Goal: Task Accomplishment & Management: Use online tool/utility

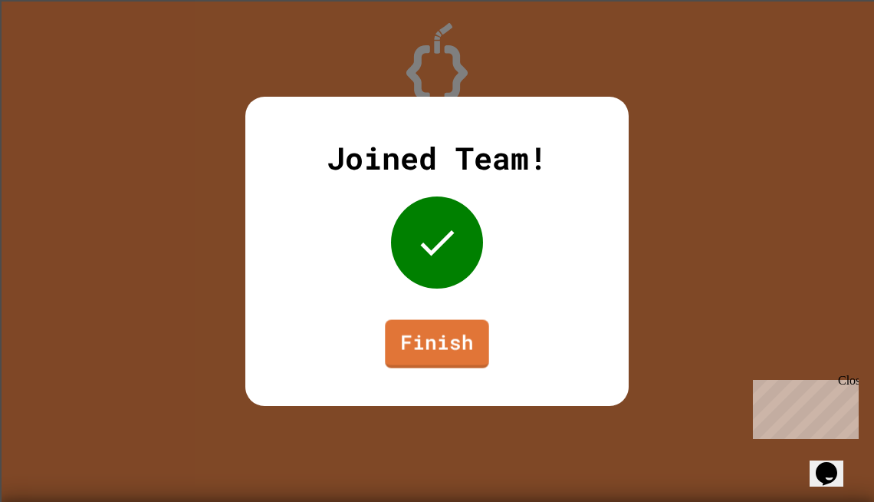
click at [476, 351] on link "Finish" at bounding box center [437, 343] width 104 height 48
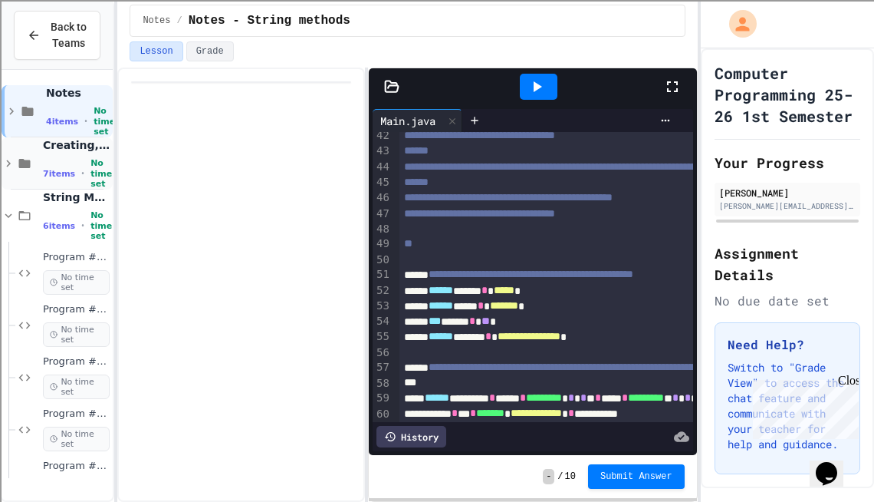
scroll to position [87, 0]
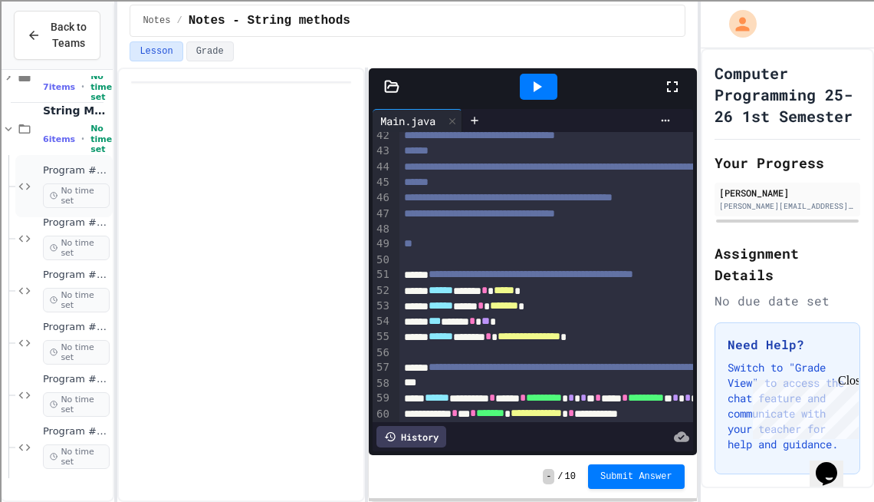
click at [70, 196] on div "Program #13 - String Methods - substring start to end No time set" at bounding box center [76, 186] width 67 height 44
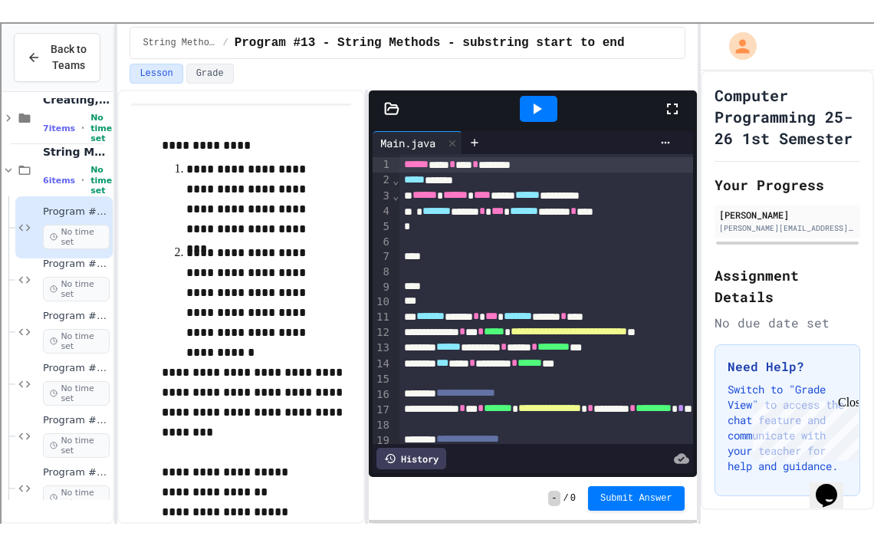
scroll to position [38, 0]
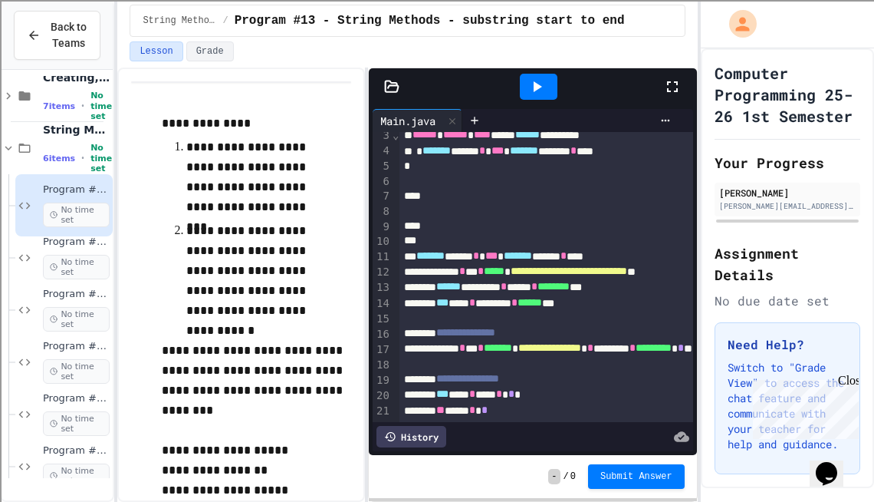
click at [532, 258] on span "*******" at bounding box center [518, 255] width 28 height 11
click at [665, 91] on icon at bounding box center [672, 86] width 18 height 18
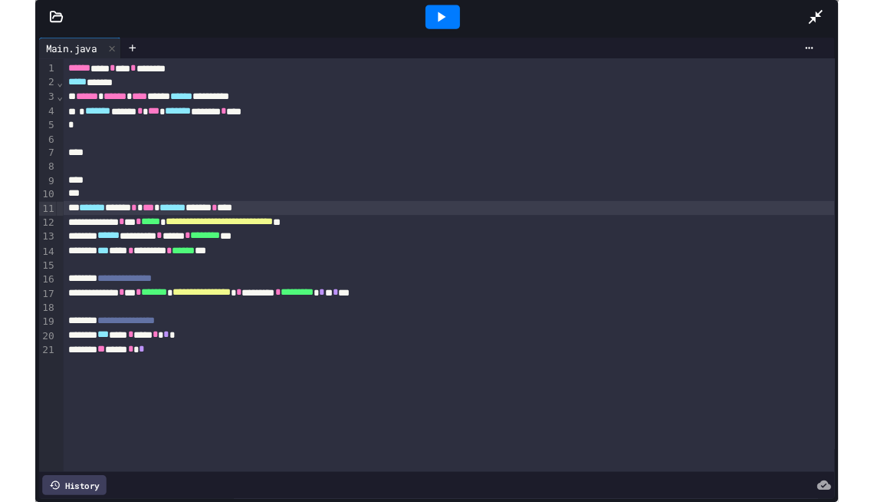
scroll to position [41, 0]
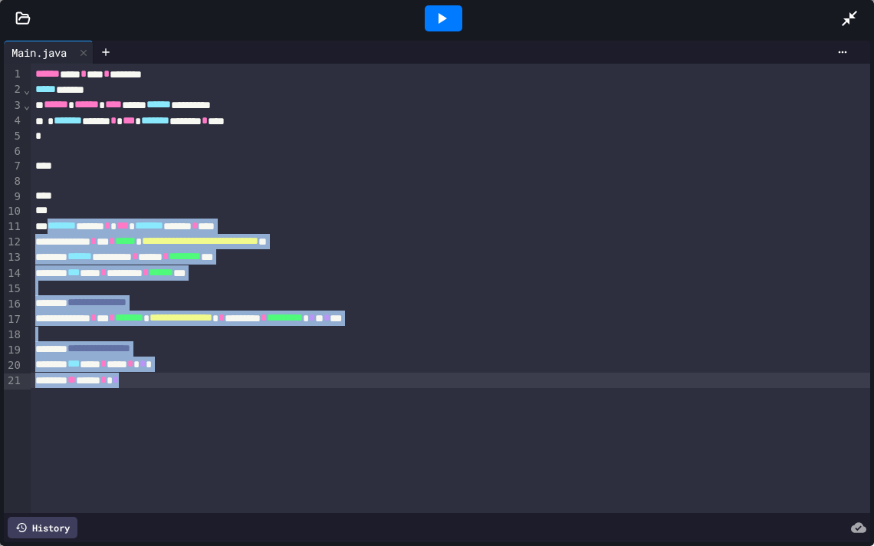
drag, startPoint x: 52, startPoint y: 225, endPoint x: 310, endPoint y: 377, distance: 299.5
click at [310, 377] on div "**********" at bounding box center [451, 288] width 840 height 449
copy div "**********"
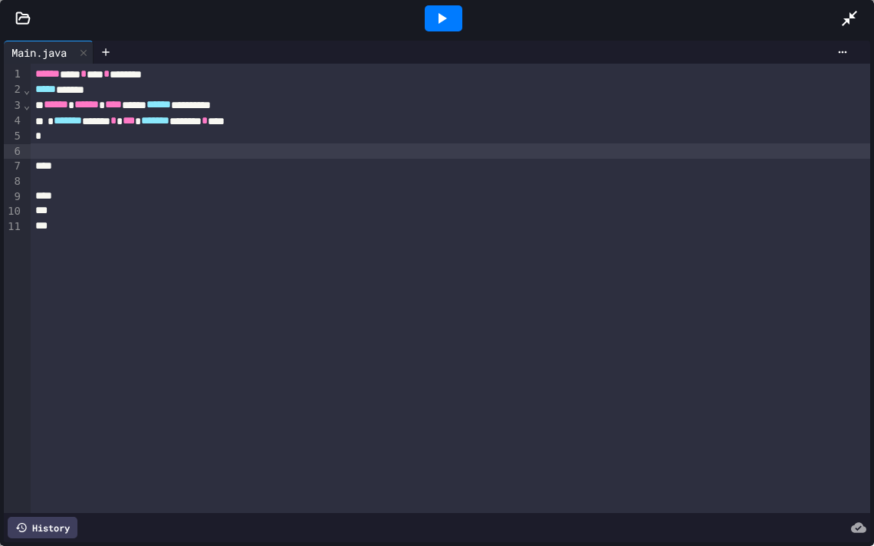
click at [98, 157] on div at bounding box center [451, 150] width 840 height 15
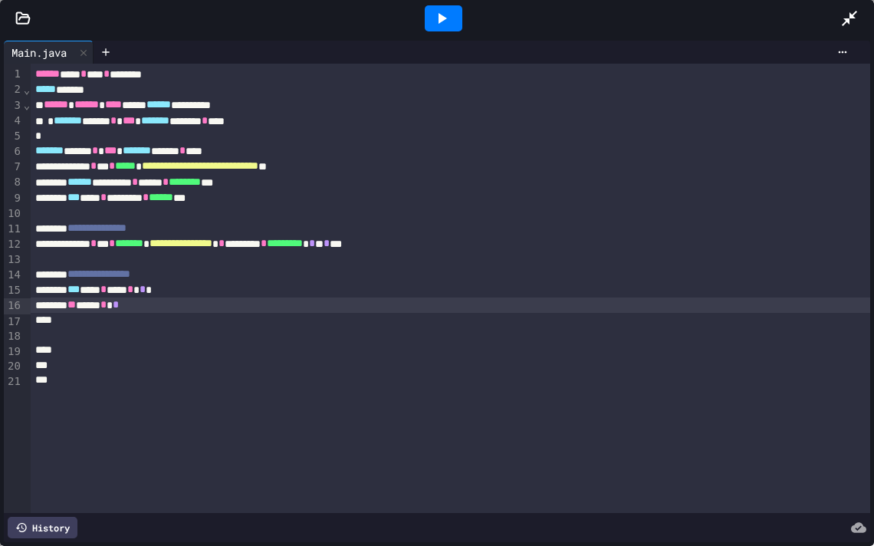
click at [438, 26] on icon at bounding box center [442, 18] width 18 height 18
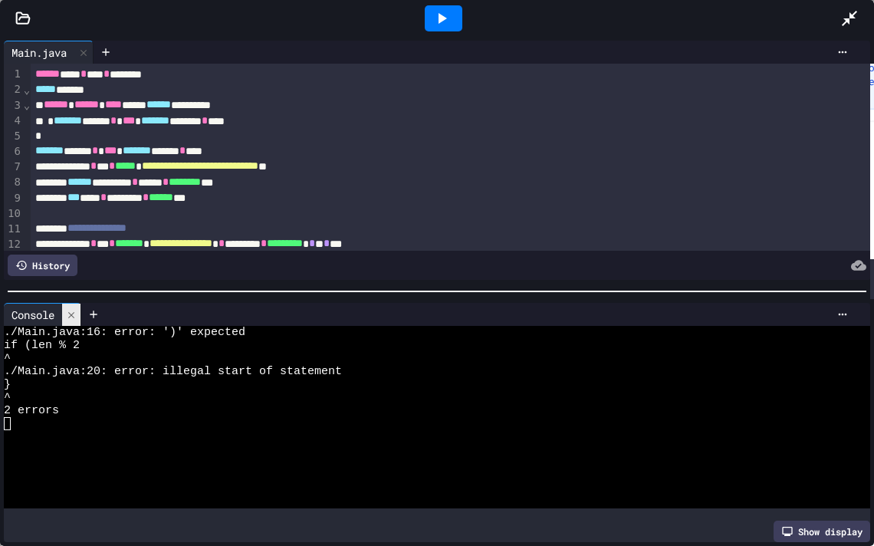
click at [69, 306] on div at bounding box center [71, 315] width 18 height 22
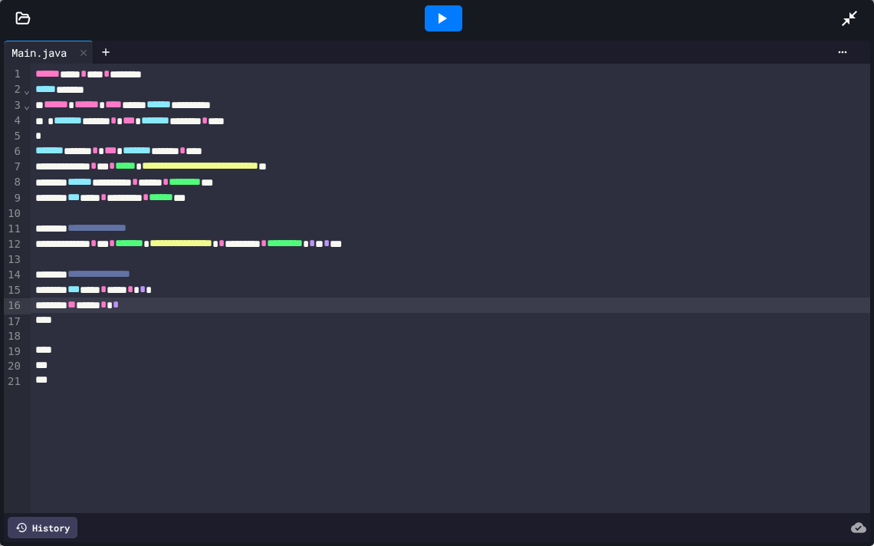
click at [57, 357] on div at bounding box center [451, 350] width 840 height 15
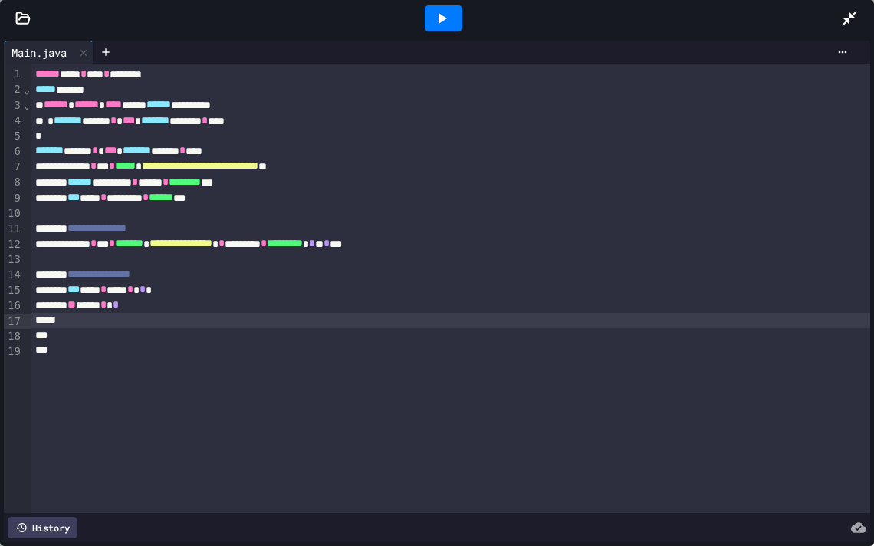
click at [434, 31] on div at bounding box center [443, 18] width 53 height 41
click at [433, 24] on icon at bounding box center [442, 18] width 18 height 18
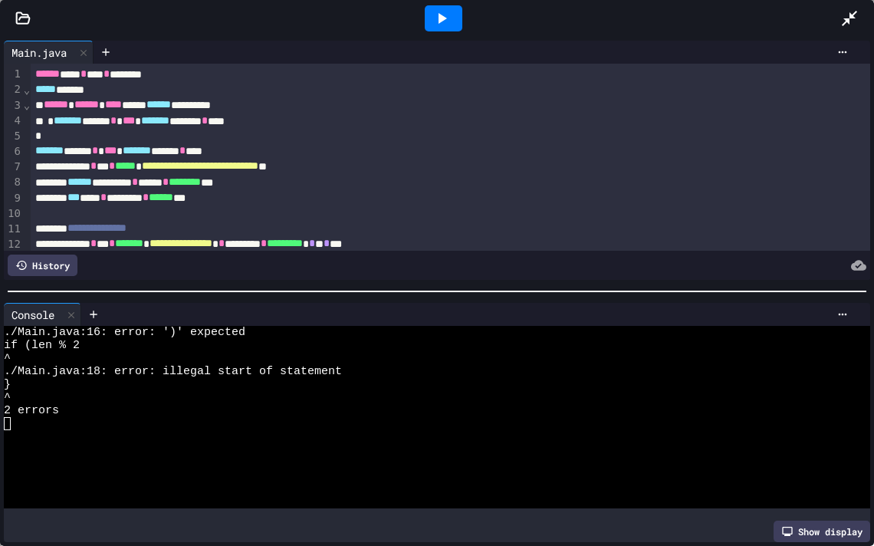
click at [62, 310] on div "Console" at bounding box center [33, 315] width 58 height 16
click at [75, 311] on icon at bounding box center [71, 315] width 11 height 11
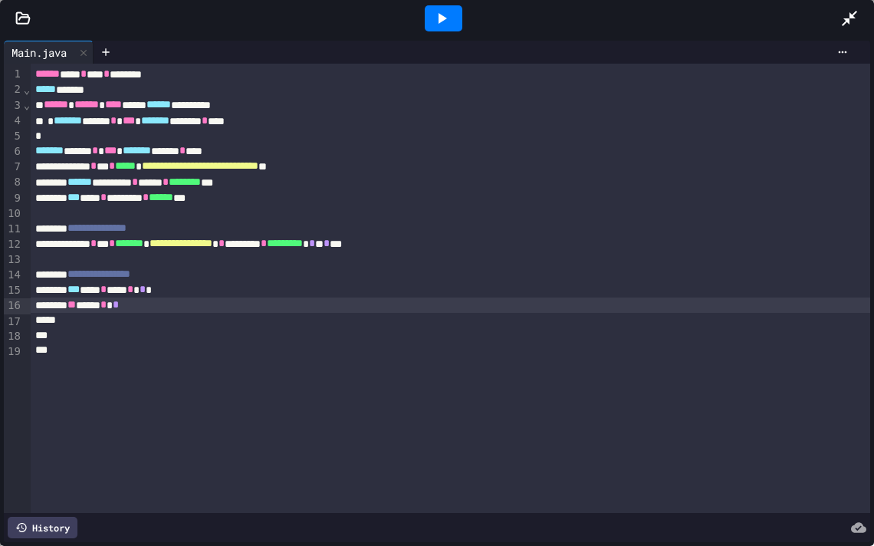
click at [162, 308] on div "** **** * *" at bounding box center [451, 305] width 840 height 15
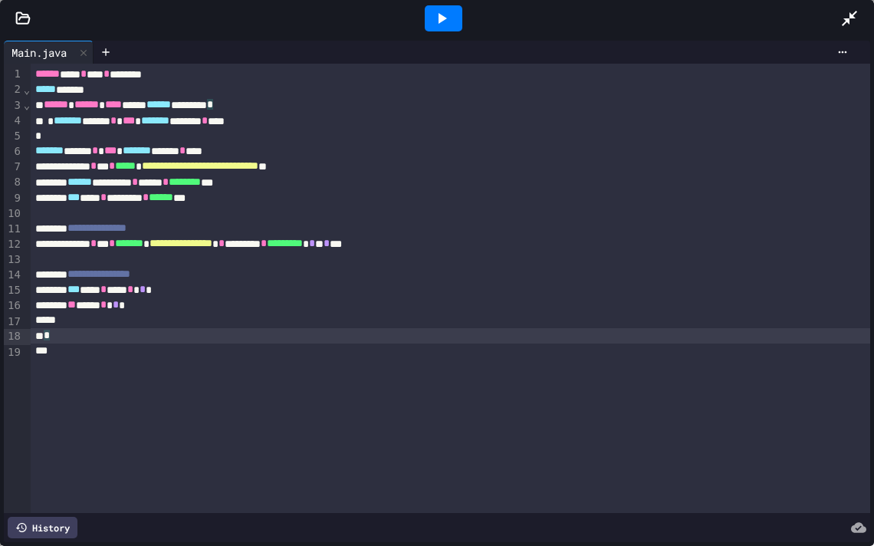
click at [65, 340] on div "*" at bounding box center [451, 335] width 840 height 15
click at [435, 32] on div at bounding box center [443, 18] width 53 height 41
click at [435, 31] on div at bounding box center [443, 18] width 53 height 41
click at [439, 21] on icon at bounding box center [443, 18] width 8 height 11
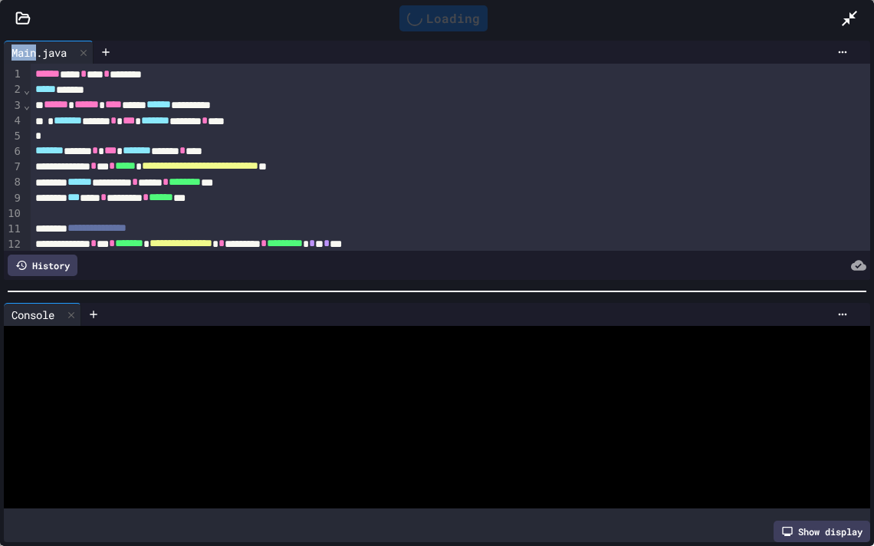
click at [438, 21] on div "Loading" at bounding box center [444, 18] width 88 height 26
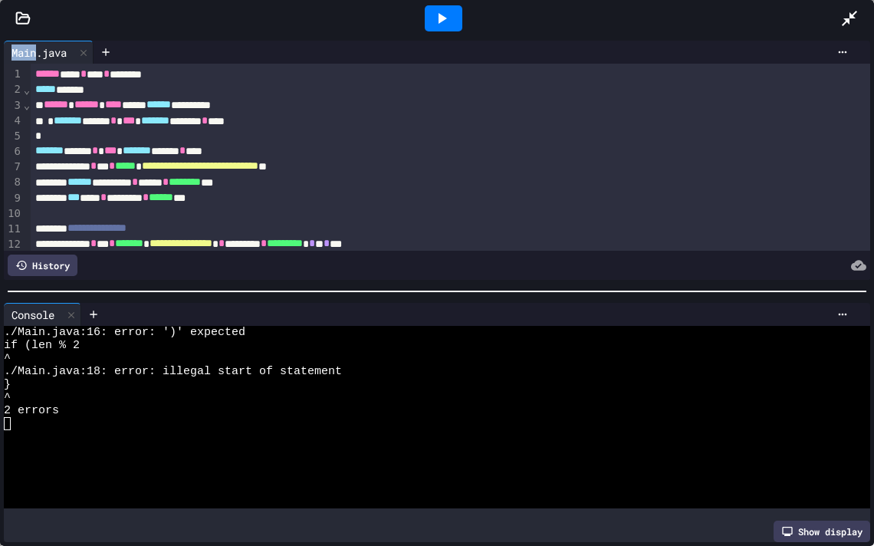
click at [439, 20] on icon at bounding box center [443, 18] width 8 height 11
click at [75, 307] on div at bounding box center [71, 315] width 18 height 22
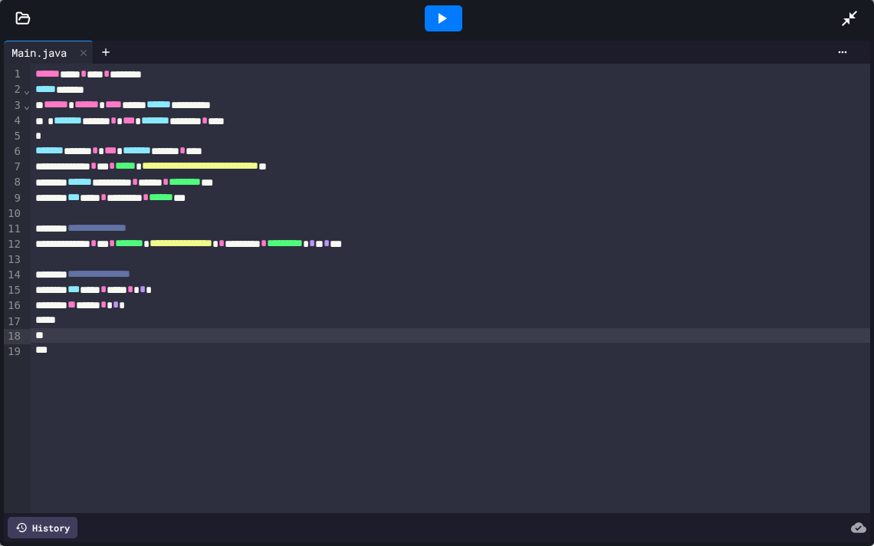
click at [61, 341] on div at bounding box center [451, 335] width 840 height 15
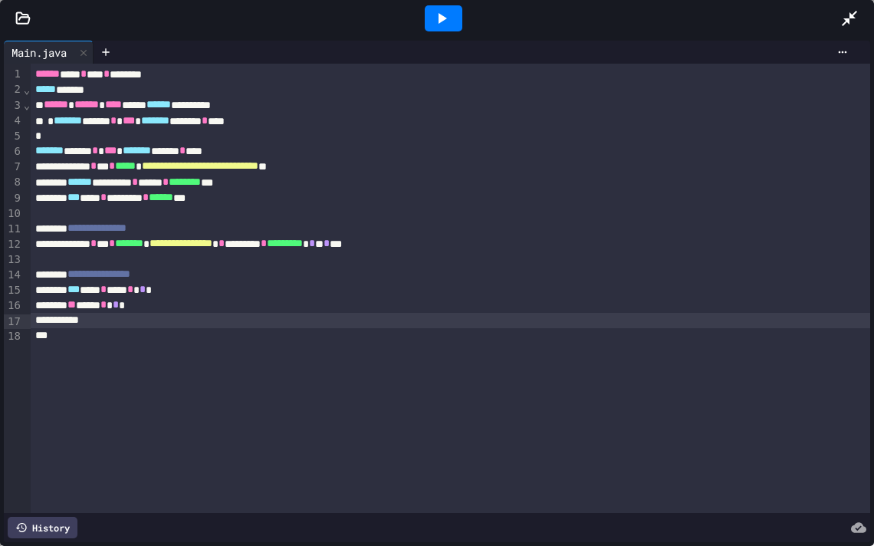
click at [51, 325] on div "*" at bounding box center [451, 320] width 840 height 15
click at [73, 323] on div "*" at bounding box center [451, 320] width 840 height 15
click at [47, 320] on div "*" at bounding box center [451, 320] width 840 height 15
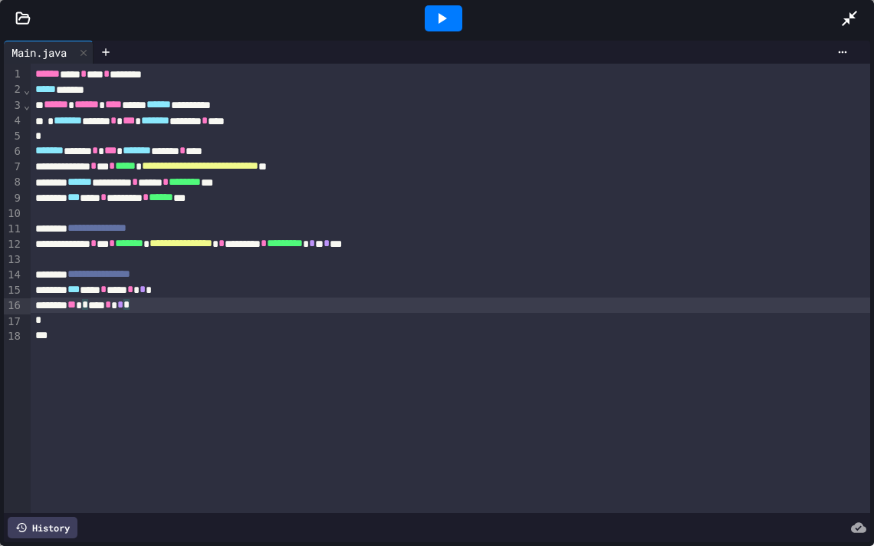
click at [187, 312] on div "** * *** * * *" at bounding box center [451, 305] width 840 height 15
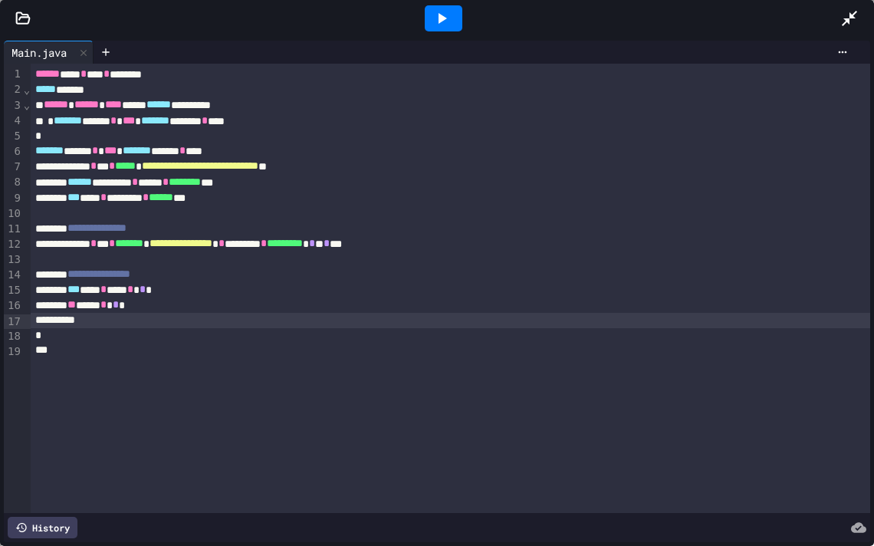
click at [846, 21] on icon at bounding box center [849, 18] width 15 height 15
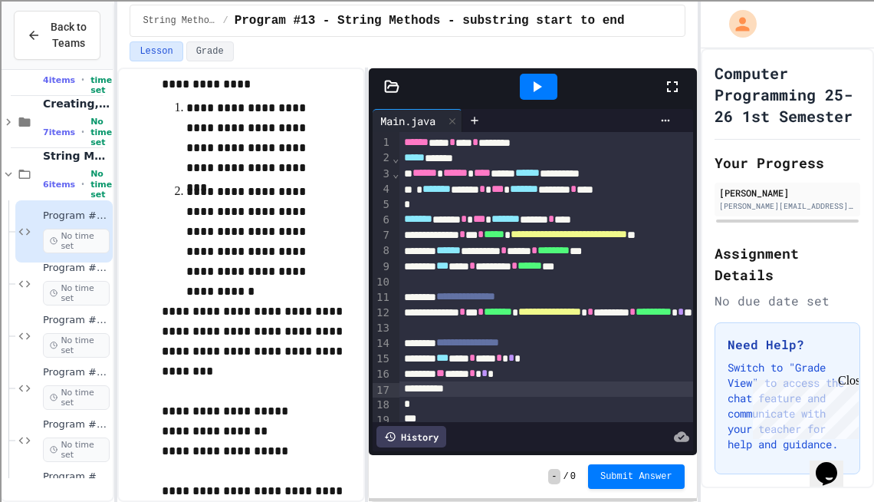
scroll to position [8, 0]
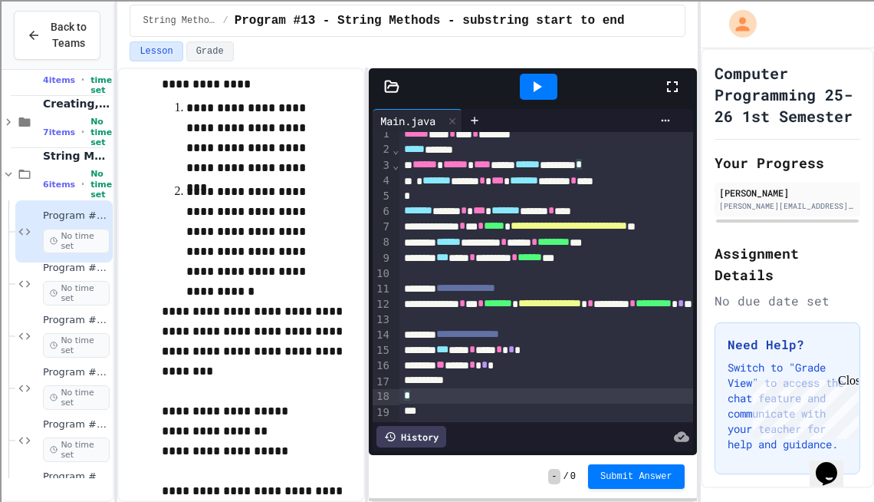
click at [443, 397] on div "*" at bounding box center [636, 395] width 472 height 15
click at [534, 93] on icon at bounding box center [537, 86] width 18 height 18
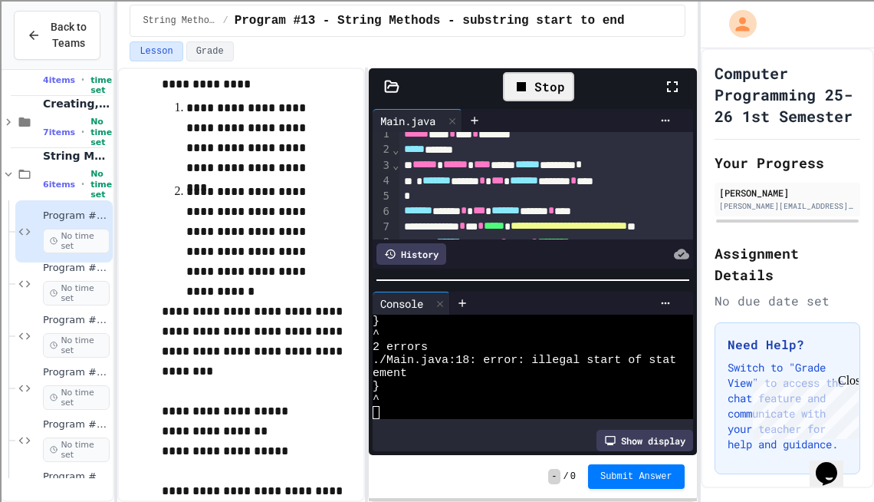
scroll to position [91, 0]
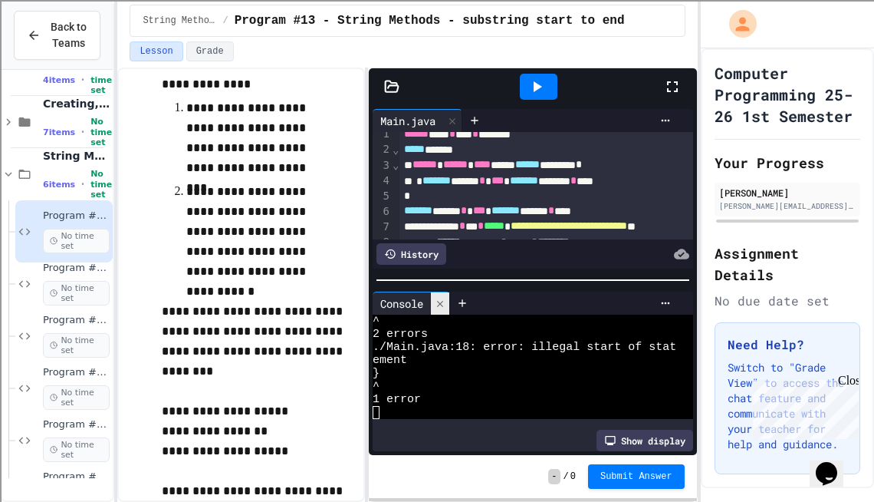
click at [440, 306] on icon at bounding box center [440, 303] width 6 height 6
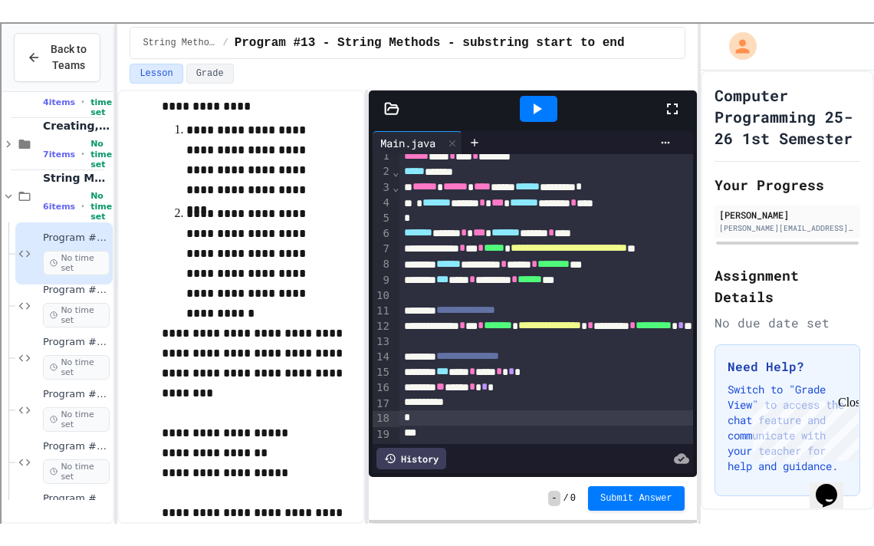
scroll to position [9, 0]
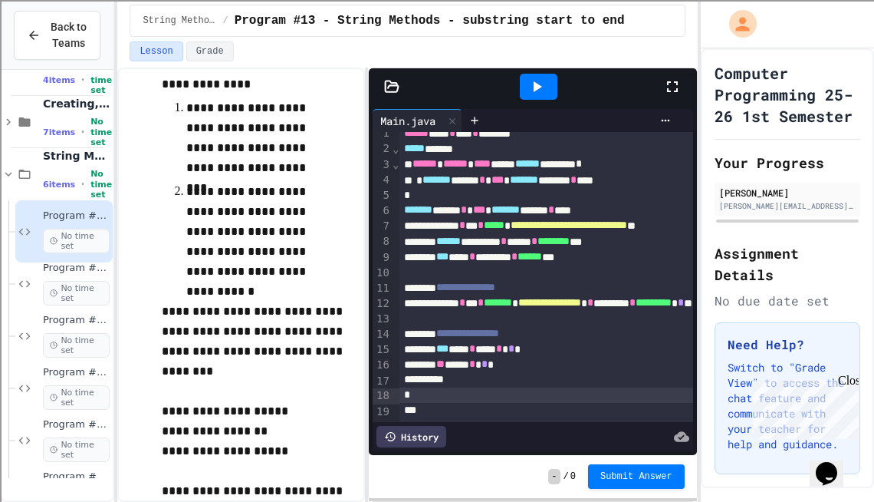
click at [672, 86] on icon at bounding box center [672, 86] width 18 height 18
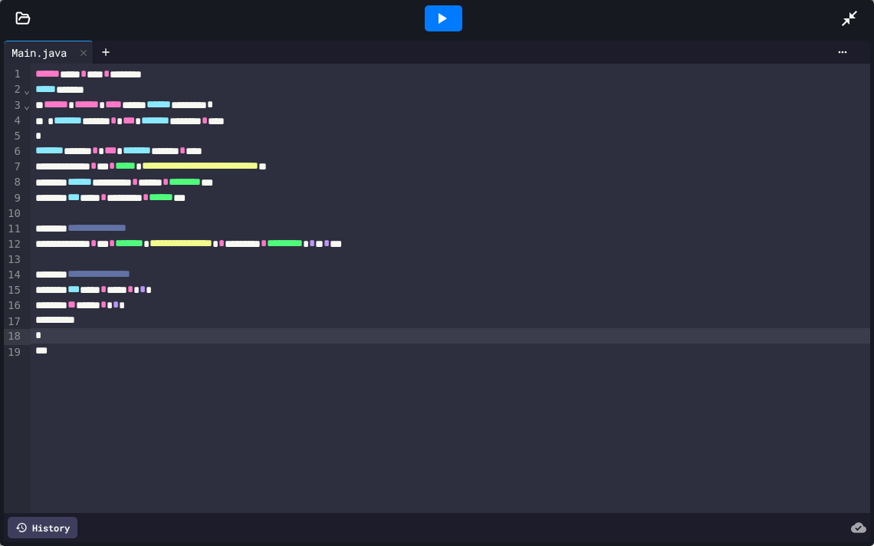
click at [53, 339] on div "*" at bounding box center [451, 335] width 840 height 15
click at [847, 21] on icon at bounding box center [849, 18] width 15 height 15
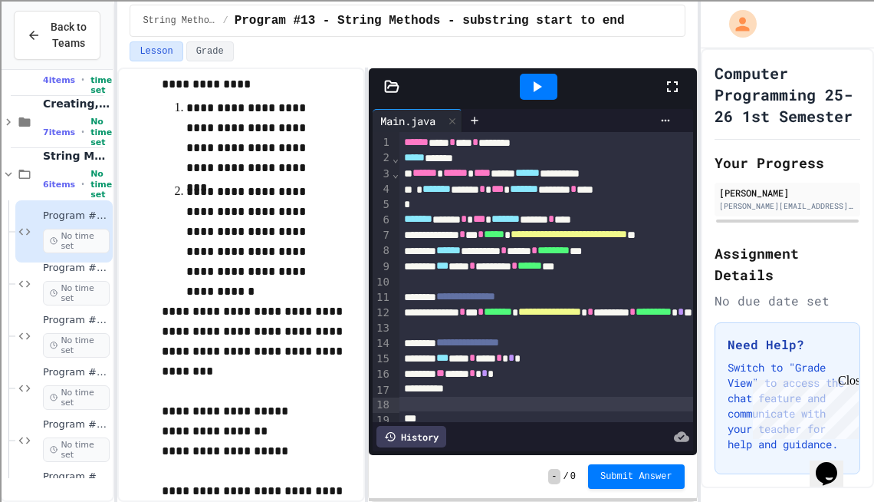
click at [531, 98] on div at bounding box center [539, 87] width 38 height 26
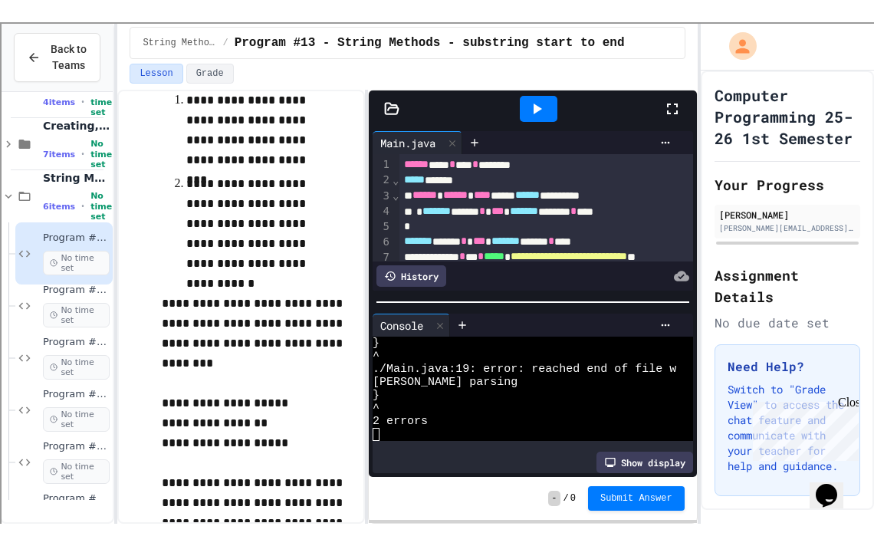
scroll to position [61, 0]
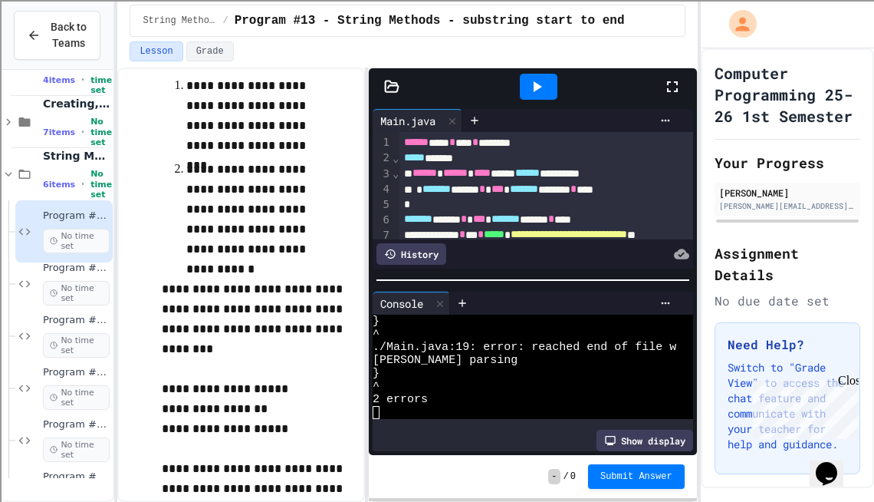
click at [681, 82] on icon at bounding box center [672, 86] width 18 height 18
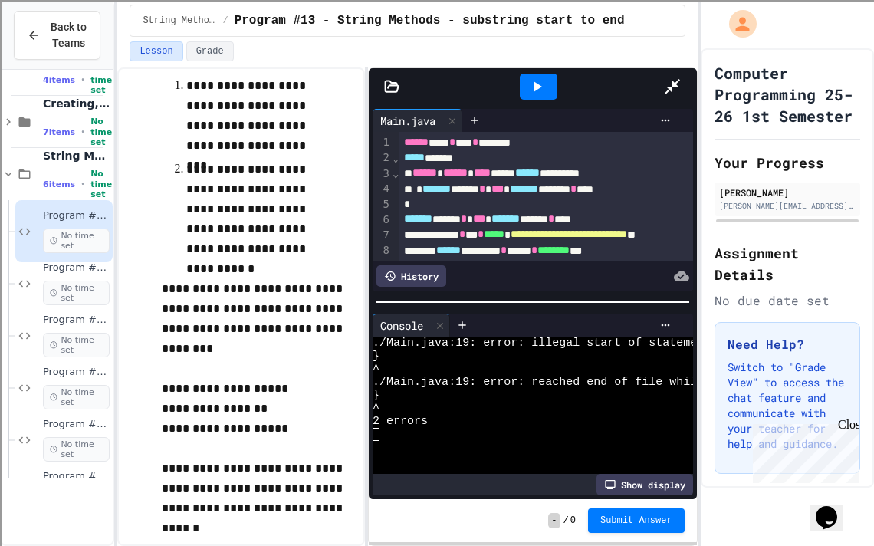
scroll to position [0, 0]
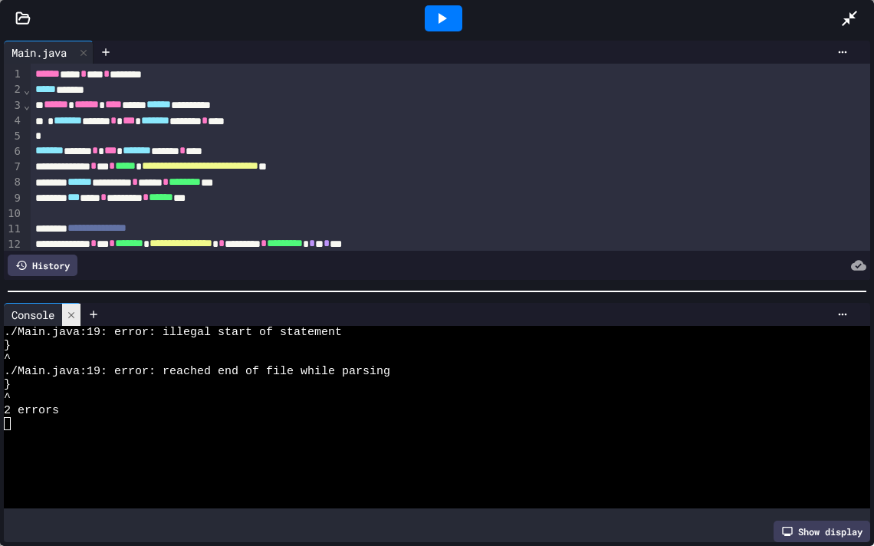
click at [74, 312] on icon at bounding box center [71, 314] width 6 height 6
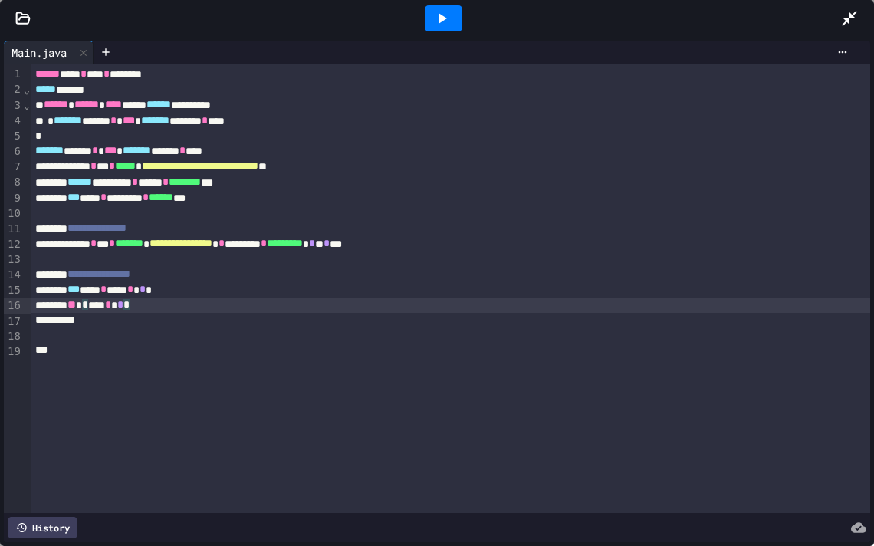
click at [164, 306] on div "** * *** * * *" at bounding box center [451, 305] width 840 height 15
click at [445, 25] on icon at bounding box center [442, 18] width 18 height 18
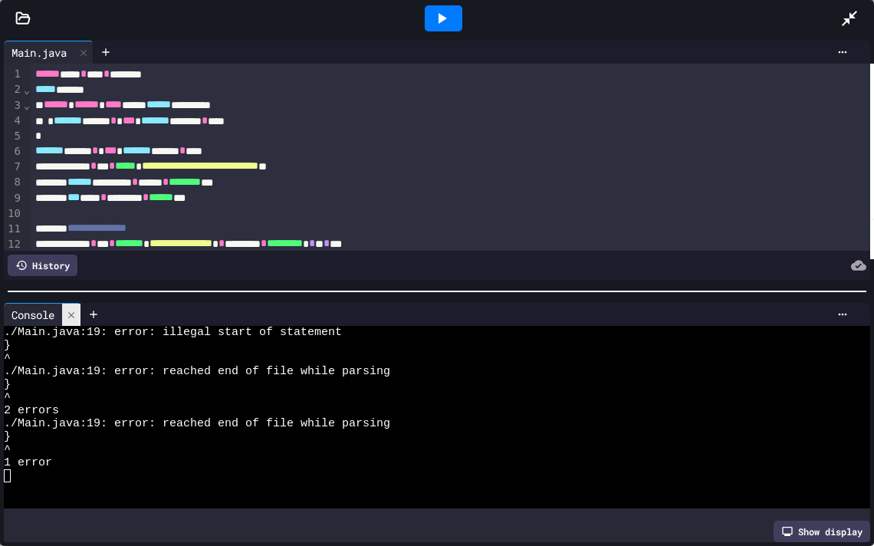
click at [80, 313] on div at bounding box center [71, 315] width 18 height 22
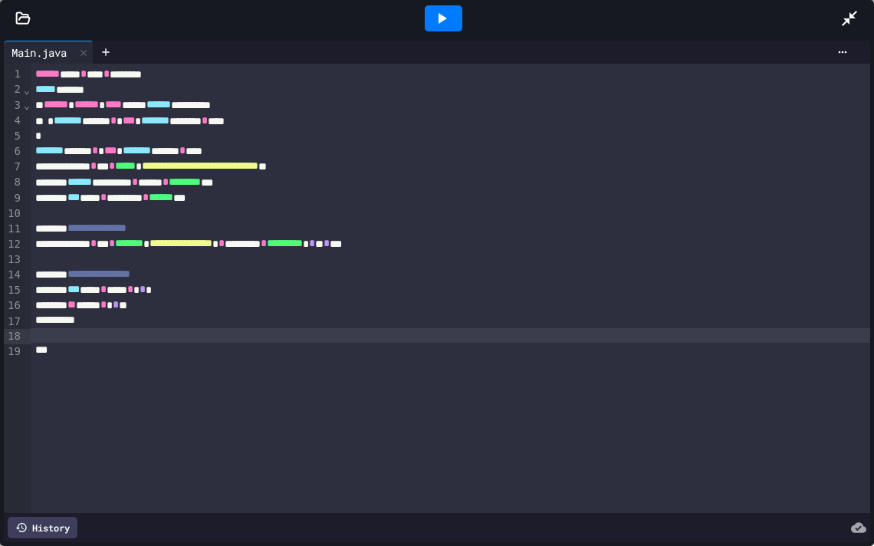
click at [55, 342] on div at bounding box center [451, 335] width 840 height 15
click at [44, 337] on div "*" at bounding box center [451, 335] width 840 height 15
click at [443, 22] on icon at bounding box center [442, 18] width 18 height 18
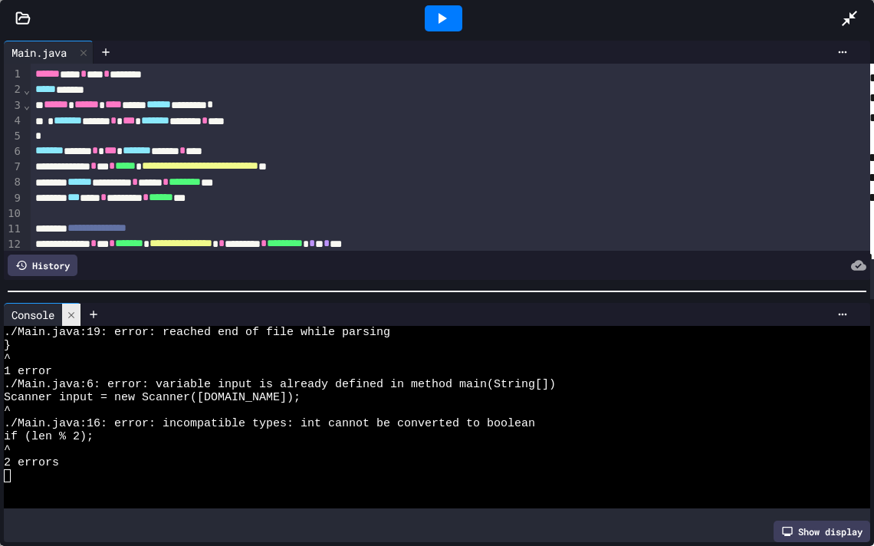
click at [71, 319] on icon at bounding box center [71, 315] width 11 height 11
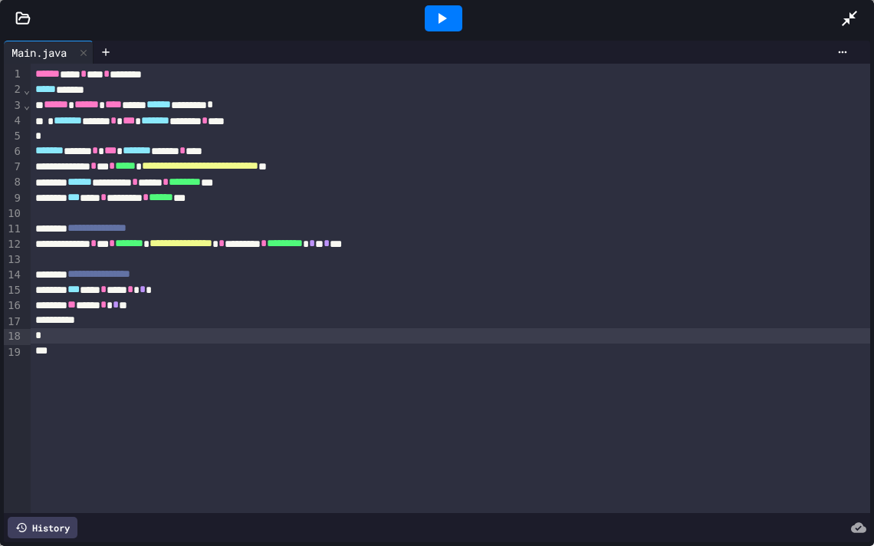
click at [151, 304] on div "** **** * * **" at bounding box center [451, 305] width 840 height 15
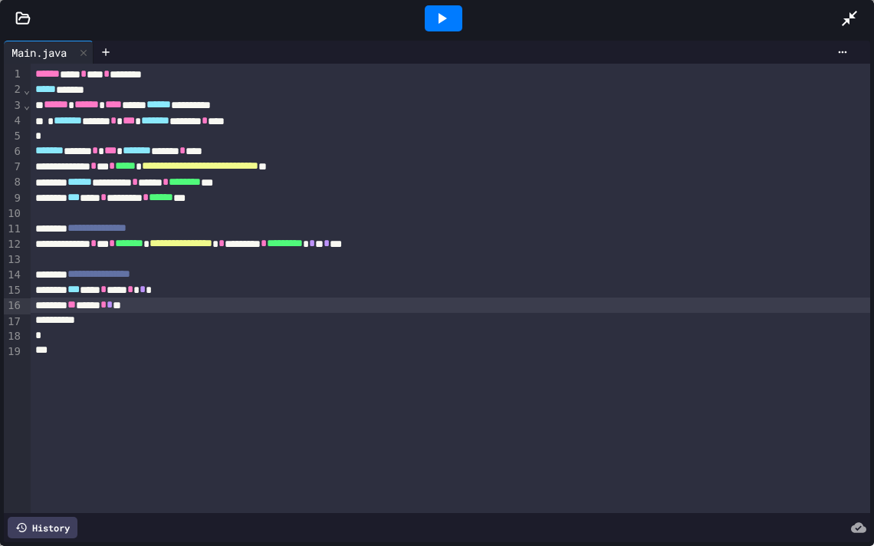
click at [137, 308] on div "** **** * * **" at bounding box center [451, 305] width 840 height 15
click at [441, 25] on icon at bounding box center [442, 18] width 18 height 18
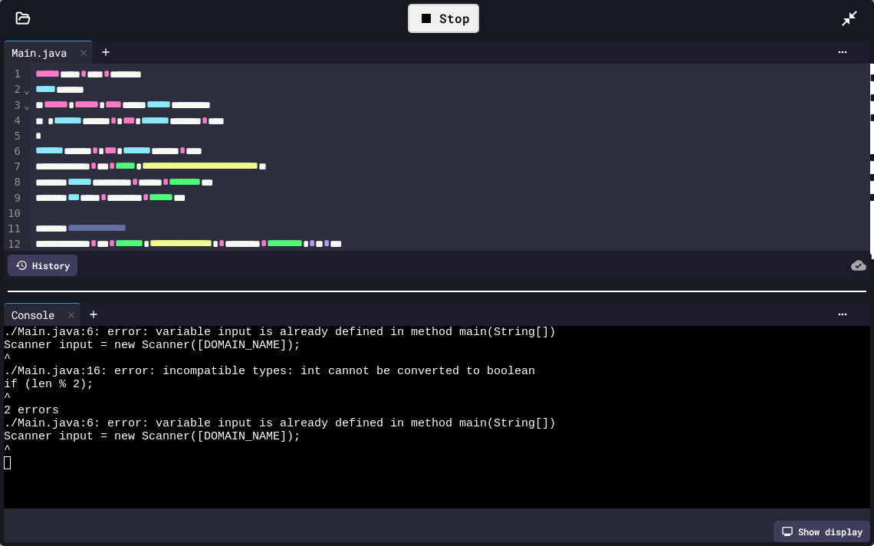
scroll to position [13, 0]
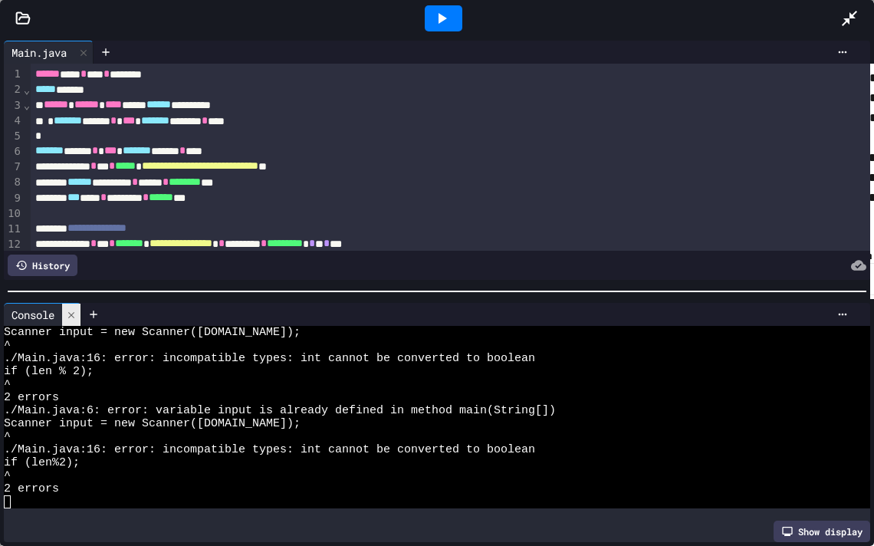
click at [76, 318] on icon at bounding box center [71, 315] width 11 height 11
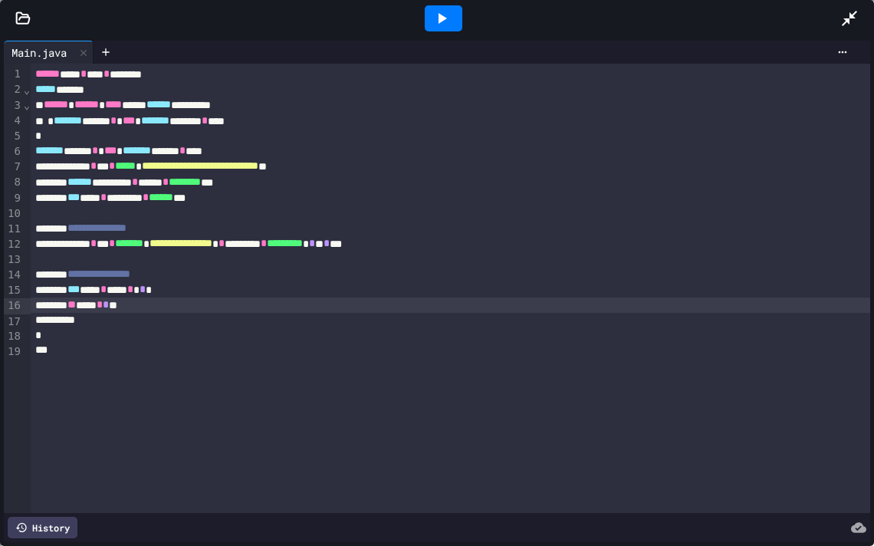
click at [109, 308] on span "*" at bounding box center [106, 304] width 6 height 11
click at [103, 306] on span "*" at bounding box center [100, 304] width 6 height 11
click at [456, 25] on div at bounding box center [444, 18] width 38 height 26
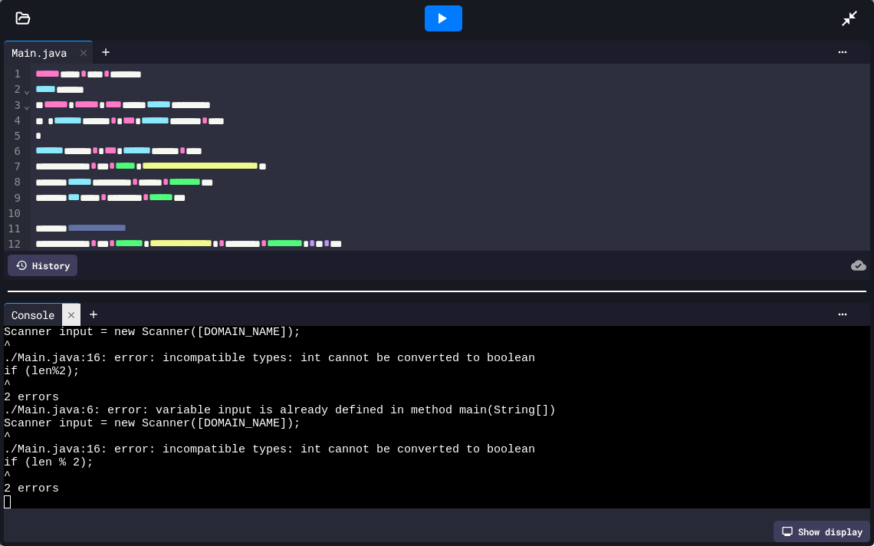
click at [75, 319] on icon at bounding box center [71, 315] width 11 height 11
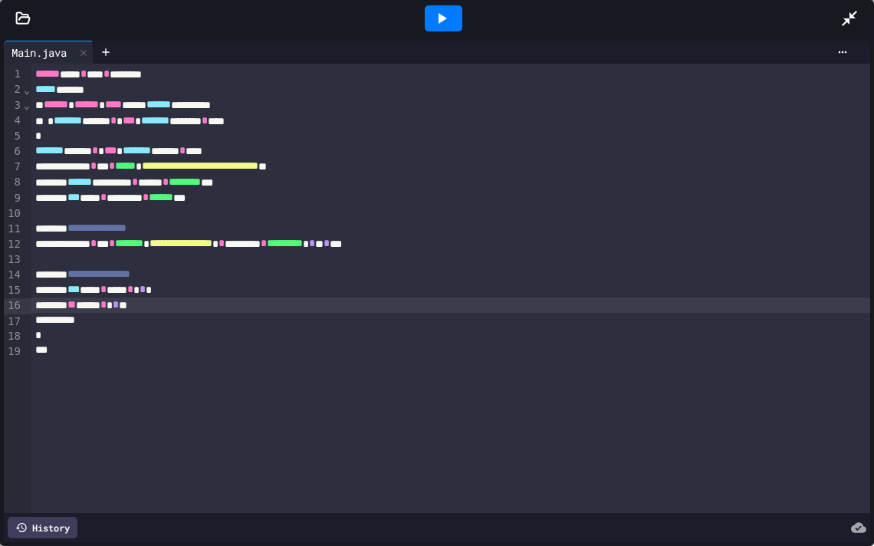
click at [848, 22] on icon at bounding box center [849, 18] width 15 height 15
